Goal: Information Seeking & Learning: Learn about a topic

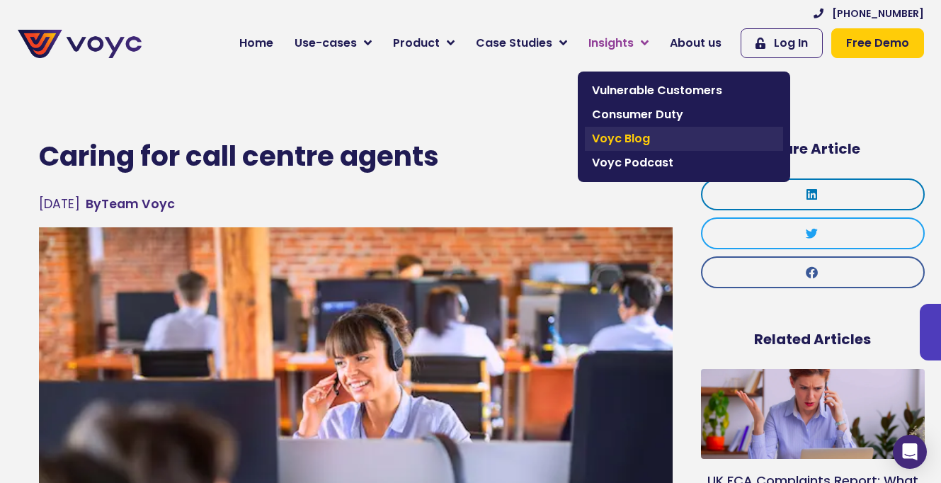
click at [624, 130] on span "Voyc Blog" at bounding box center [684, 138] width 184 height 17
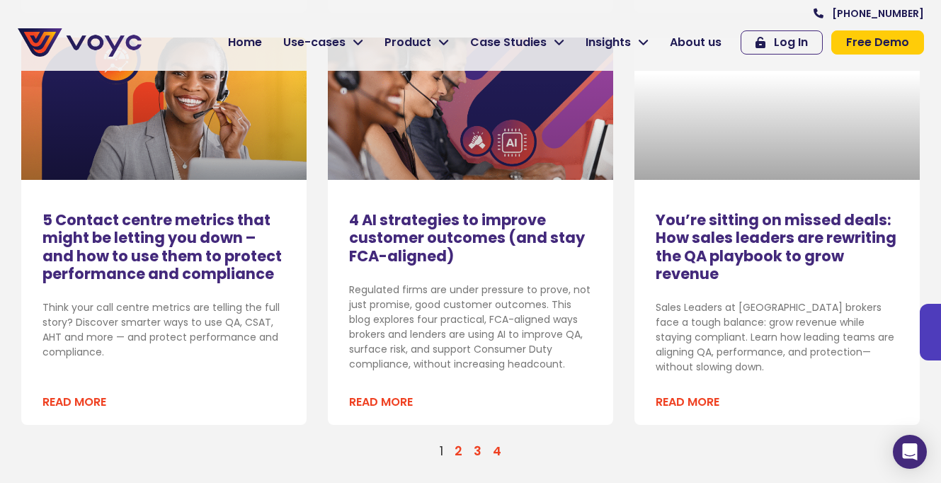
scroll to position [1687, 0]
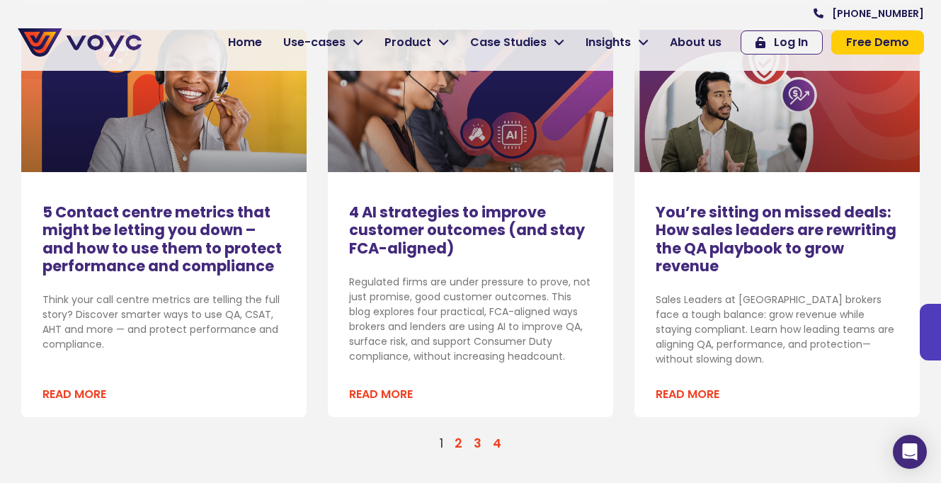
click at [462, 435] on link "Page 2" at bounding box center [459, 443] width 8 height 17
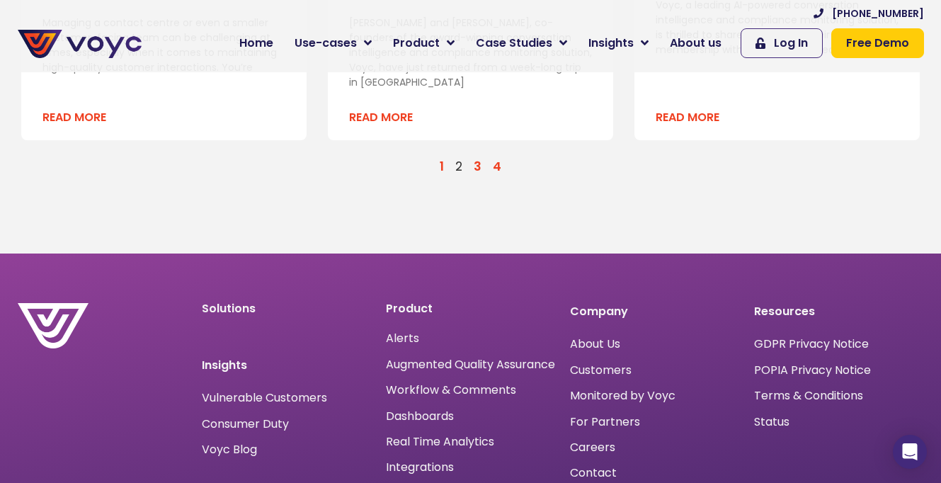
scroll to position [1985, 0]
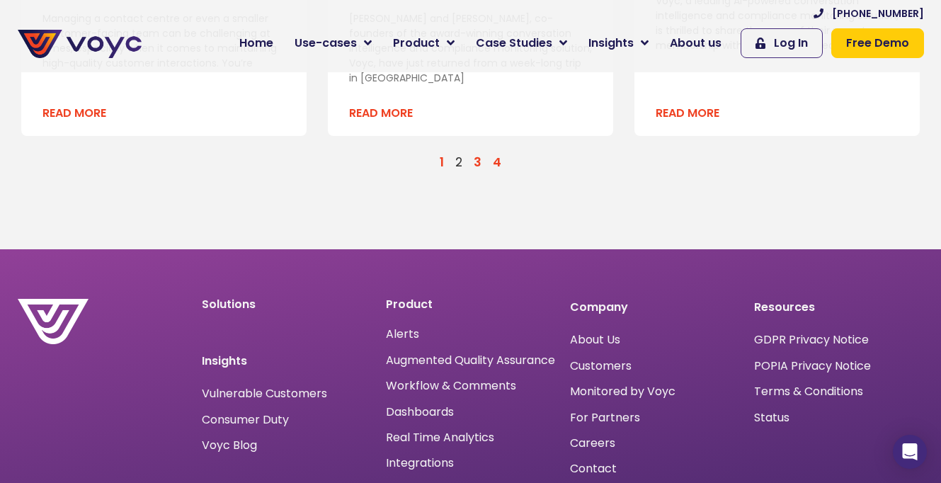
click at [475, 154] on link "Page 3" at bounding box center [478, 162] width 8 height 17
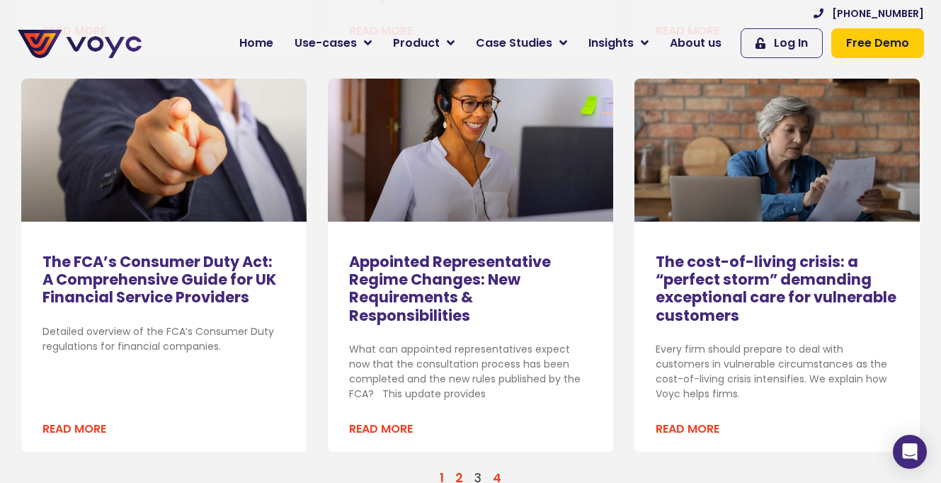
scroll to position [1712, 0]
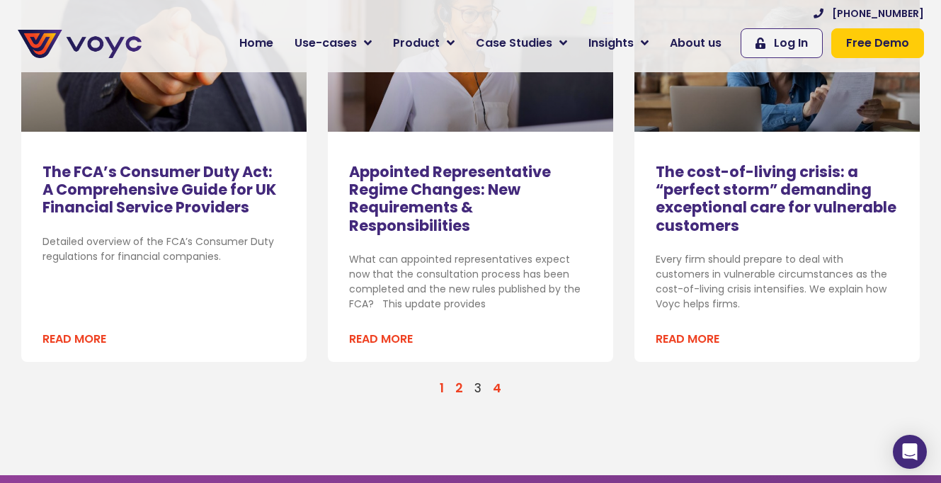
click at [493, 380] on link "Page 4" at bounding box center [497, 388] width 9 height 17
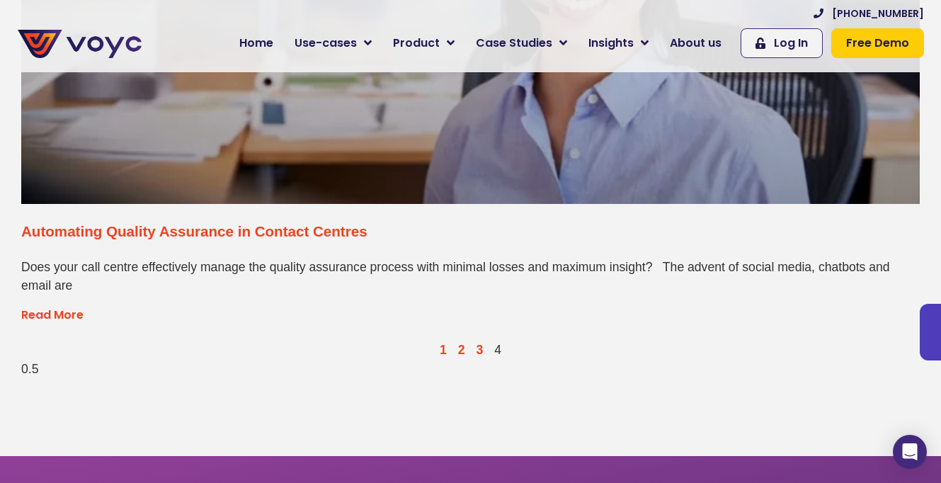
scroll to position [7093, 0]
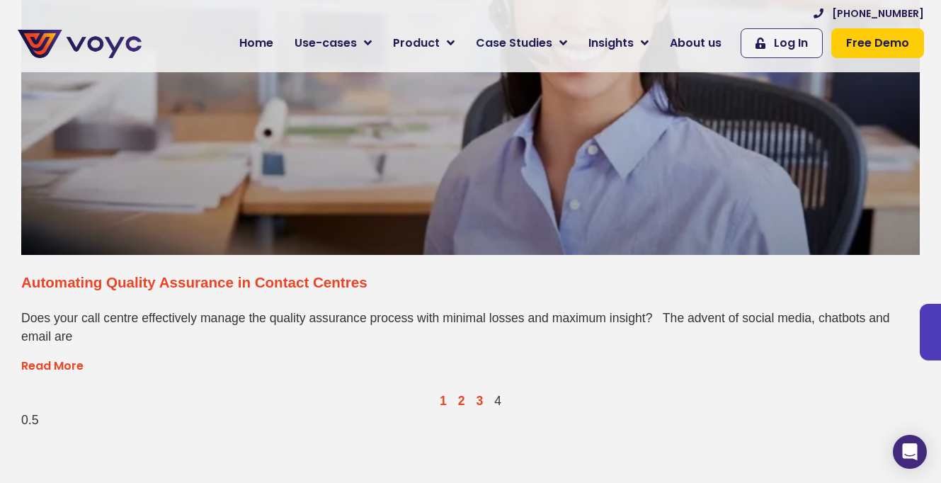
click at [483, 401] on nav "Page 1 Page 2 Page 3 Page 4" at bounding box center [470, 401] width 899 height 18
click at [479, 400] on link "Page 3" at bounding box center [479, 401] width 7 height 14
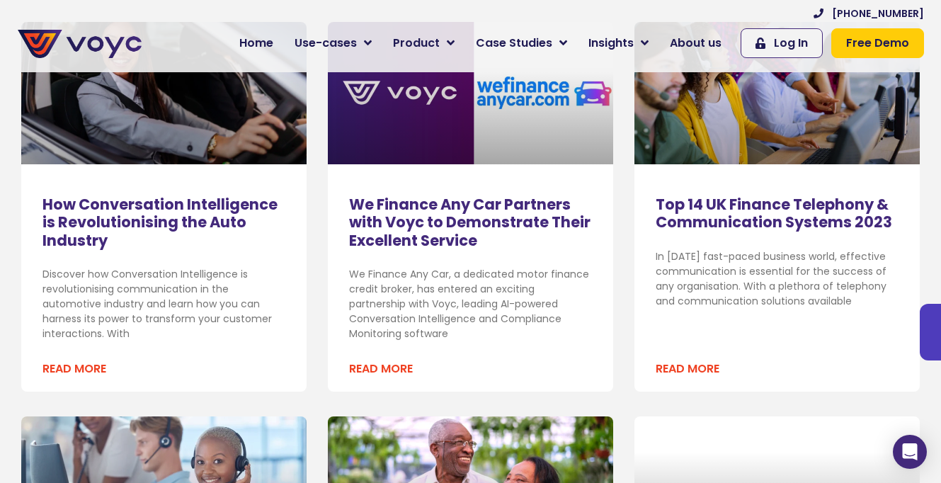
scroll to position [473, 0]
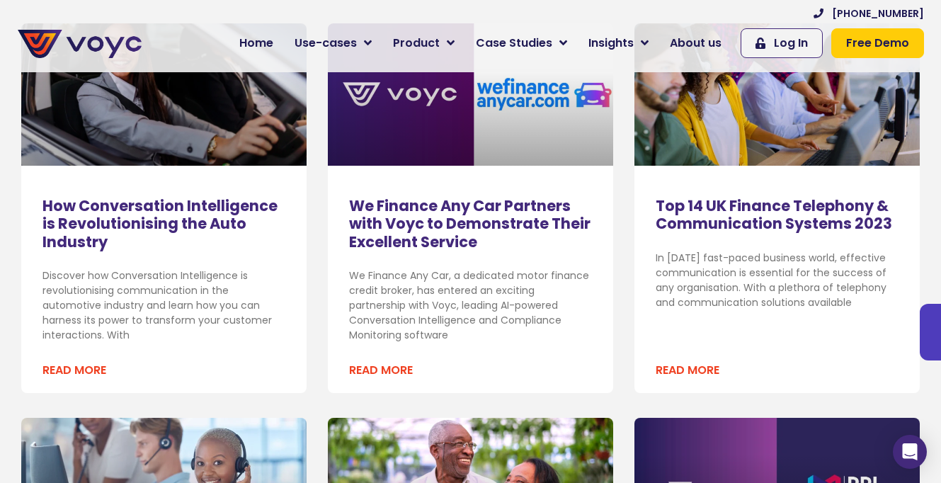
click at [711, 211] on link "Top 14 UK Finance Telephony & Communication Systems 2023" at bounding box center [774, 215] width 237 height 38
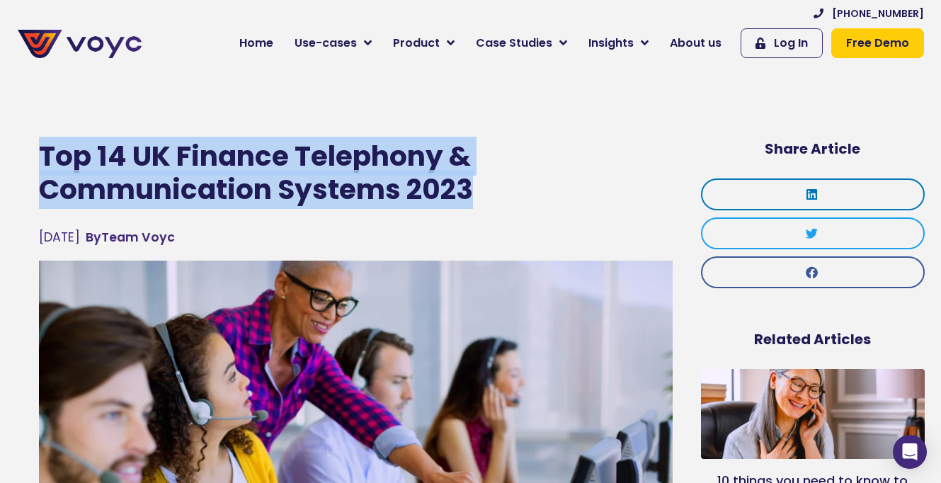
copy h1 "Top 14 UK Finance Telephony & Communication Systems 2023"
drag, startPoint x: 493, startPoint y: 183, endPoint x: 44, endPoint y: 168, distance: 449.4
click at [44, 168] on h1 "Top 14 UK Finance Telephony & Communication Systems 2023" at bounding box center [356, 173] width 634 height 67
